Goal: Entertainment & Leisure: Consume media (video, audio)

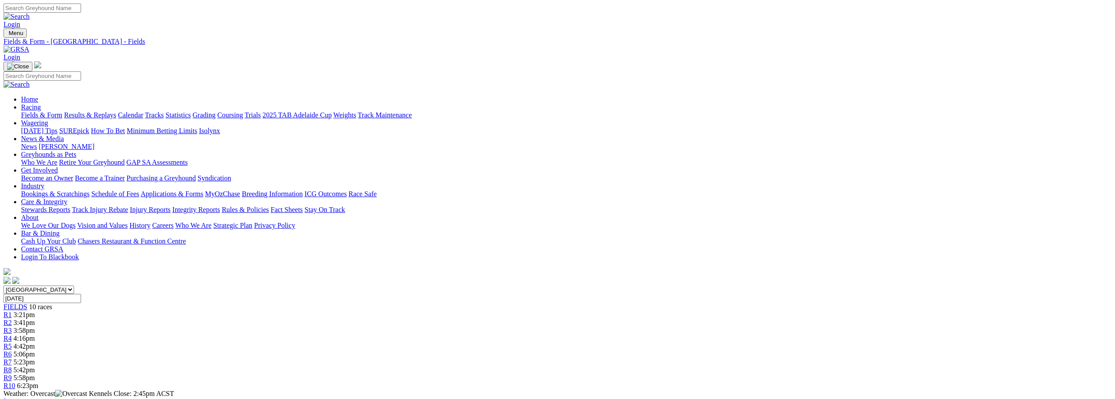
click at [116, 111] on link "Results & Replays" at bounding box center [90, 114] width 52 height 7
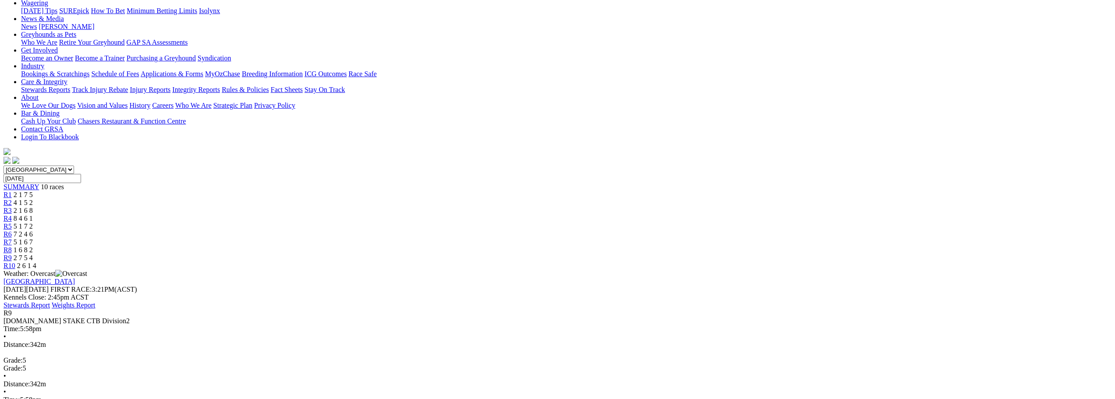
scroll to position [131, 0]
